Goal: Transaction & Acquisition: Purchase product/service

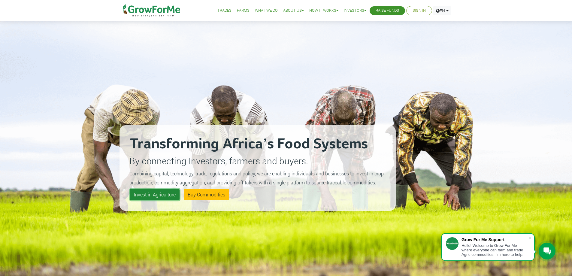
click at [157, 193] on link "Invest in Agriculture" at bounding box center [155, 194] width 50 height 11
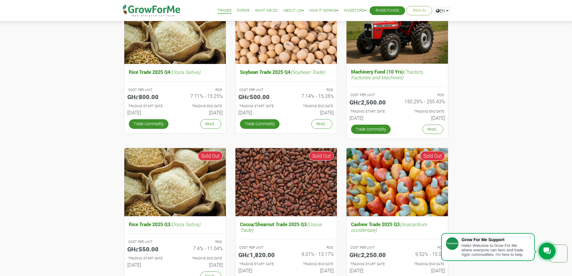
scroll to position [210, 0]
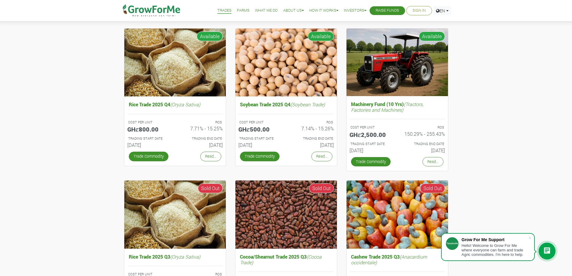
click at [237, 10] on link "Farms" at bounding box center [243, 11] width 13 height 6
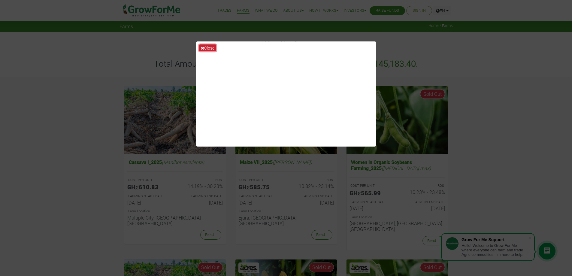
click at [204, 49] on icon at bounding box center [202, 48] width 3 height 4
